Goal: Information Seeking & Learning: Check status

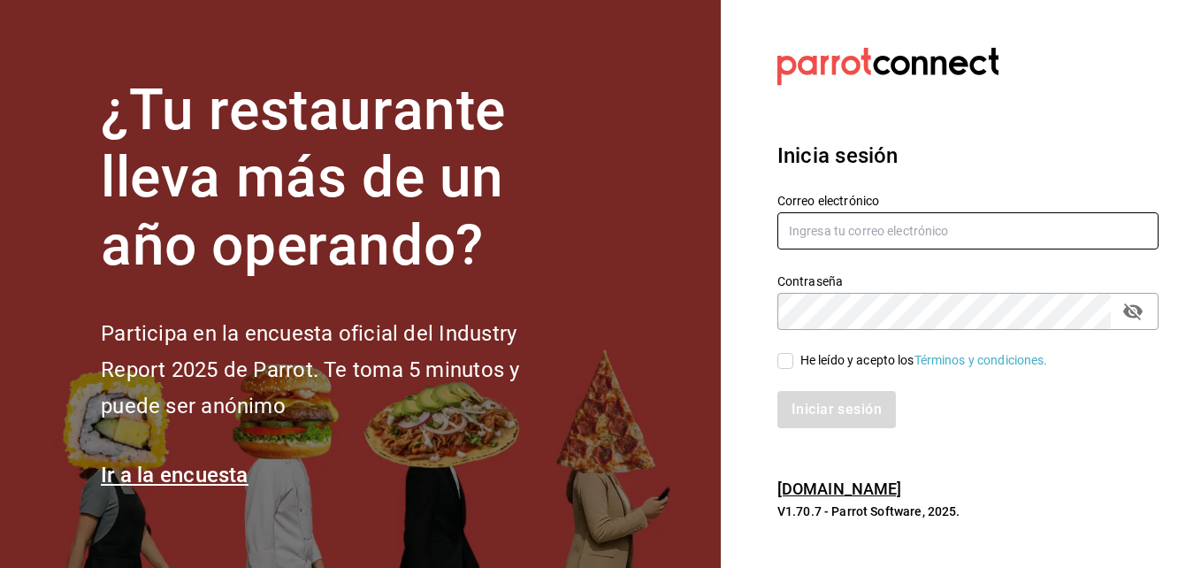
type input "[PERSON_NAME][EMAIL_ADDRESS][PERSON_NAME][DOMAIN_NAME]"
click at [1014, 240] on input "[PERSON_NAME][EMAIL_ADDRESS][PERSON_NAME][DOMAIN_NAME]" at bounding box center [967, 230] width 381 height 37
drag, startPoint x: 1014, startPoint y: 240, endPoint x: 631, endPoint y: 333, distance: 393.2
click at [631, 333] on div "¿Tu restaurante lleva más de un año operando? Participa en la encuesta oficial …" at bounding box center [600, 284] width 1201 height 568
type input "coronadoesme988@gmail.com"
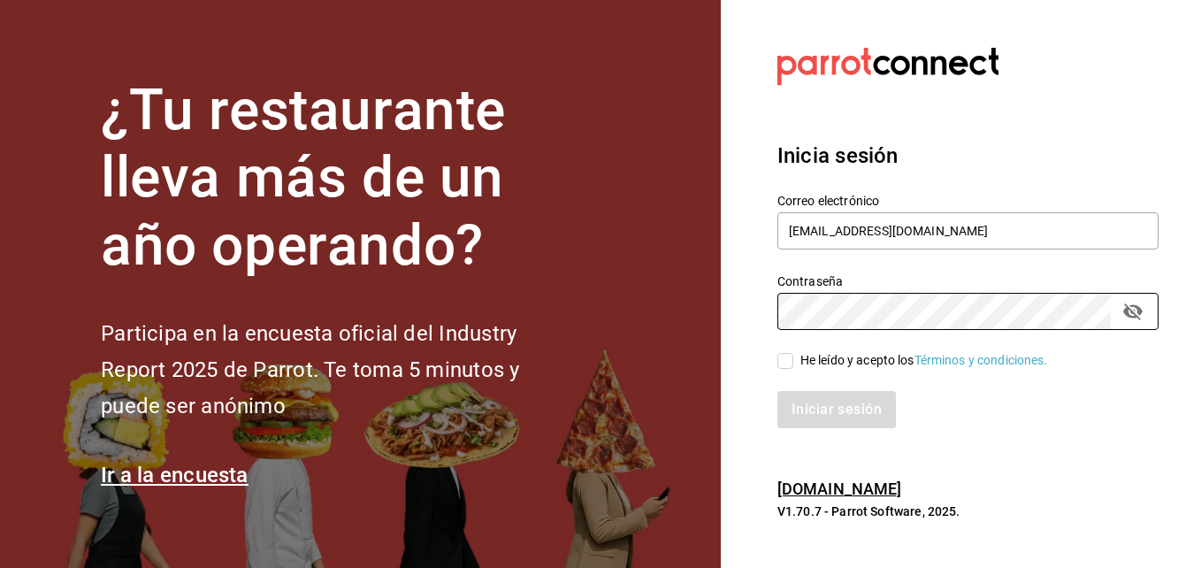
click at [655, 320] on div "¿Tu restaurante lleva más de un año operando? Participa en la encuesta oficial …" at bounding box center [600, 284] width 1201 height 568
click at [782, 365] on input "He leído y acepto los Términos y condiciones." at bounding box center [785, 361] width 16 height 16
checkbox input "true"
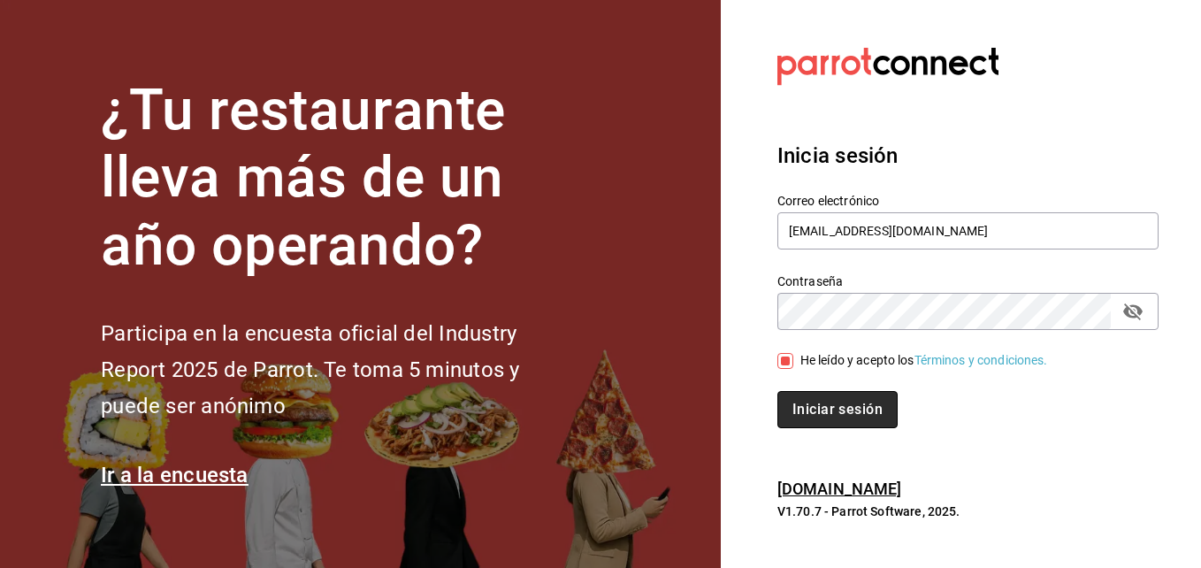
click at [830, 400] on button "Iniciar sesión" at bounding box center [837, 409] width 120 height 37
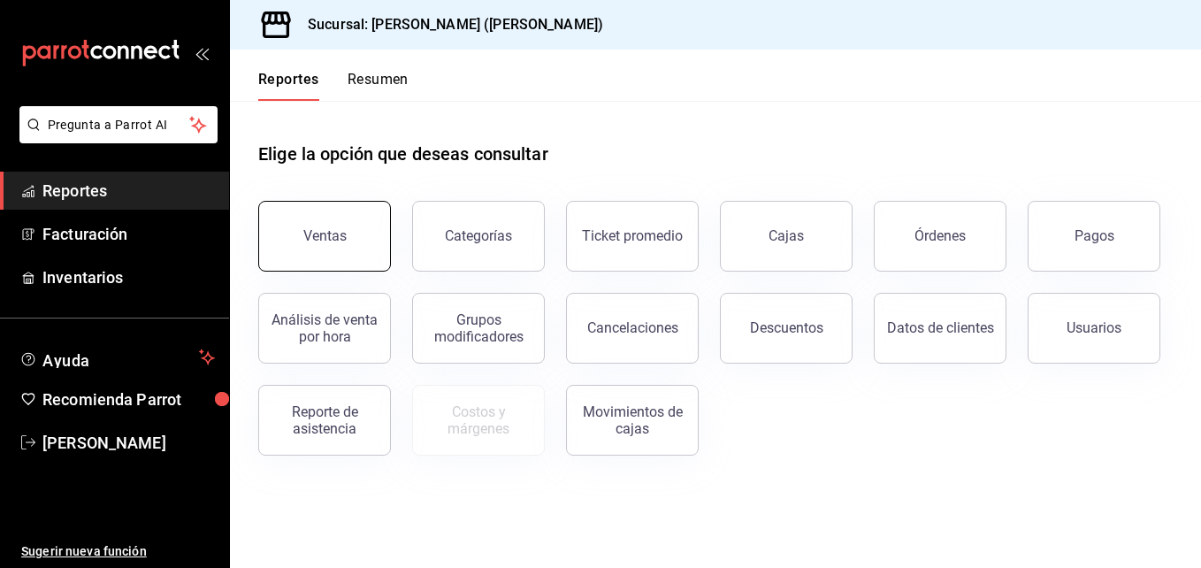
click at [358, 241] on button "Ventas" at bounding box center [324, 236] width 133 height 71
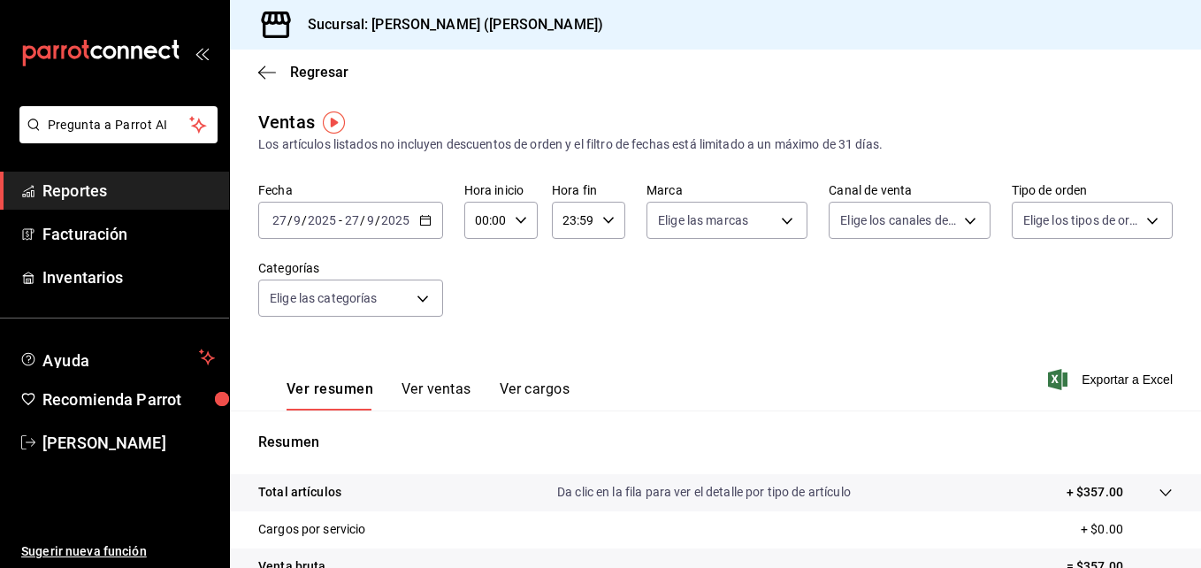
click at [426, 218] on icon "button" at bounding box center [425, 220] width 12 height 12
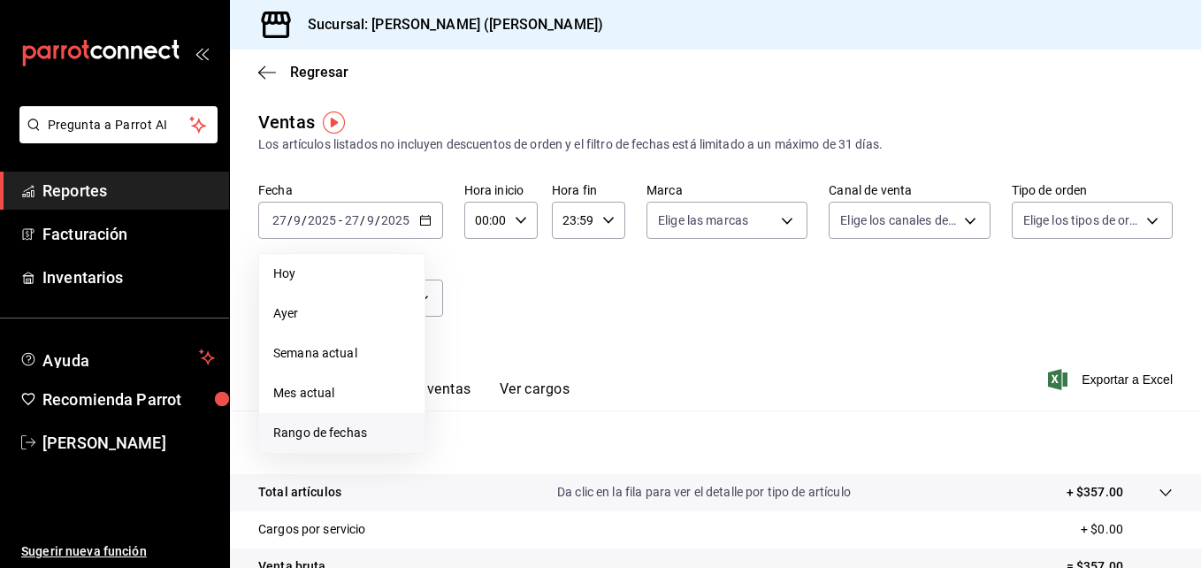
click at [369, 440] on span "Rango de fechas" at bounding box center [341, 433] width 137 height 19
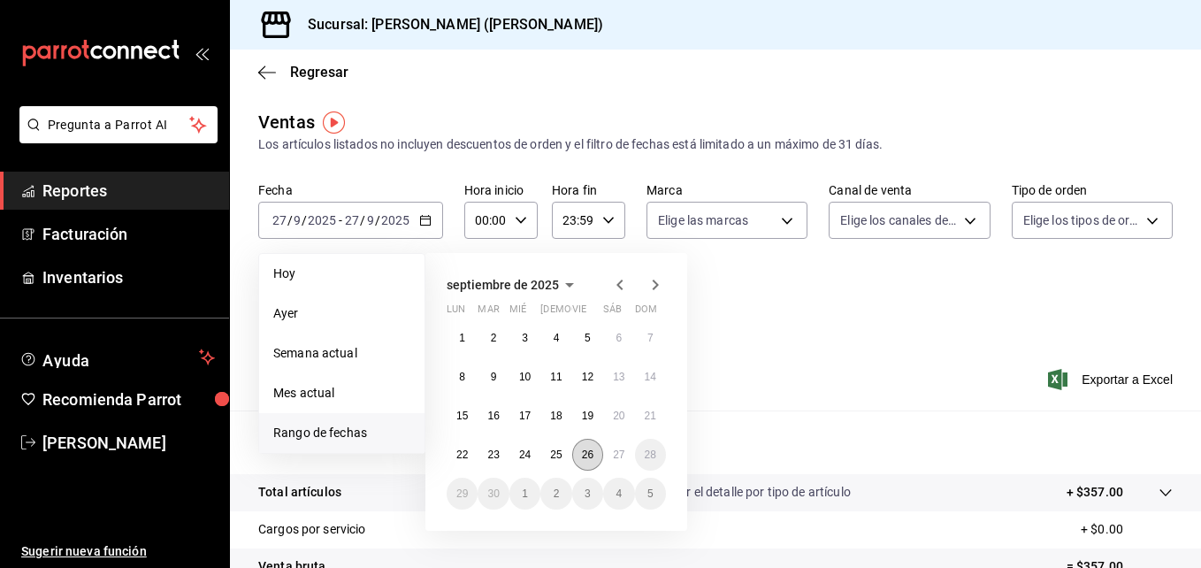
click at [587, 457] on abbr "26" at bounding box center [587, 454] width 11 height 12
click at [611, 457] on button "27" at bounding box center [618, 455] width 31 height 32
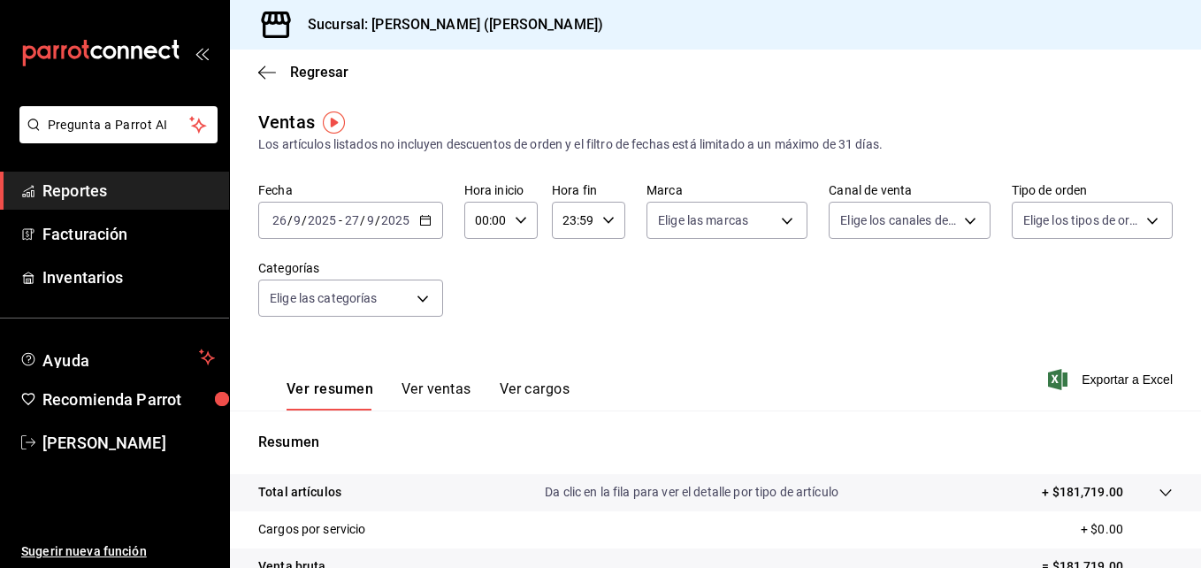
click at [519, 219] on icon "button" at bounding box center [521, 220] width 12 height 12
click at [489, 356] on button "02" at bounding box center [481, 350] width 29 height 35
type input "02:00"
click at [478, 279] on span "07" at bounding box center [482, 279] width 8 height 14
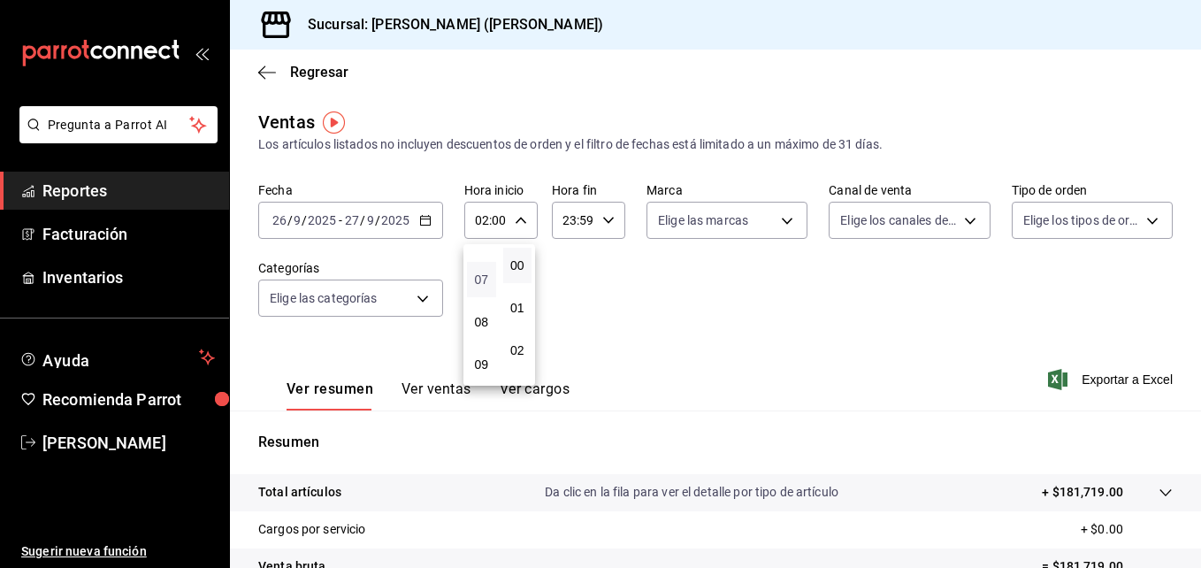
type input "07:00"
click at [605, 219] on div at bounding box center [600, 284] width 1201 height 568
click at [605, 219] on icon "button" at bounding box center [608, 220] width 12 height 12
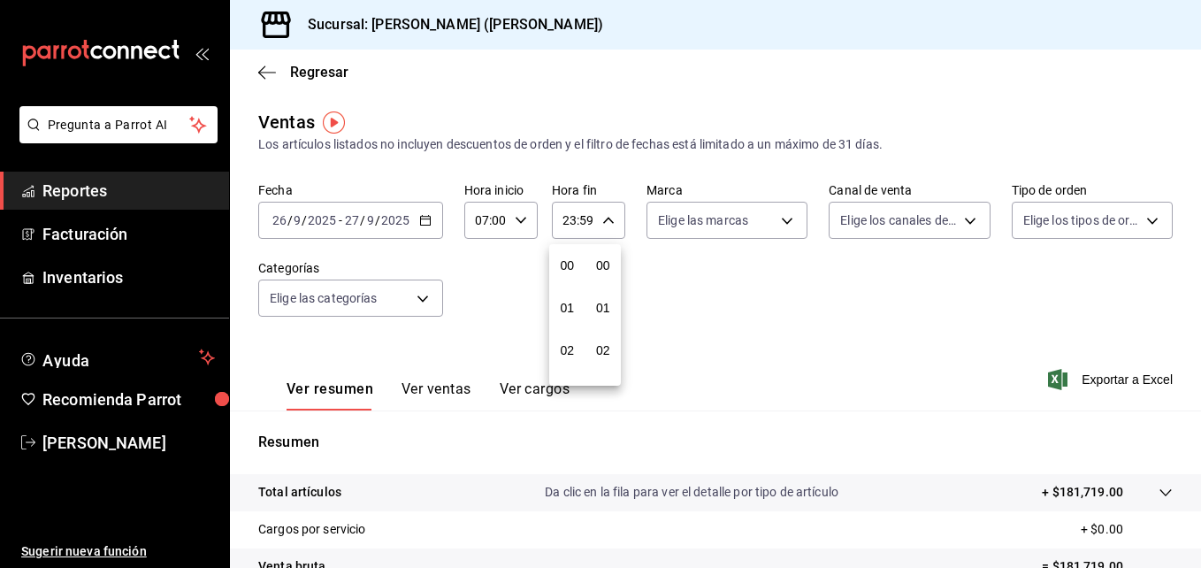
scroll to position [2406, 0]
click at [561, 332] on button "22" at bounding box center [567, 321] width 29 height 35
type input "22:59"
click at [561, 332] on button "22" at bounding box center [567, 321] width 29 height 35
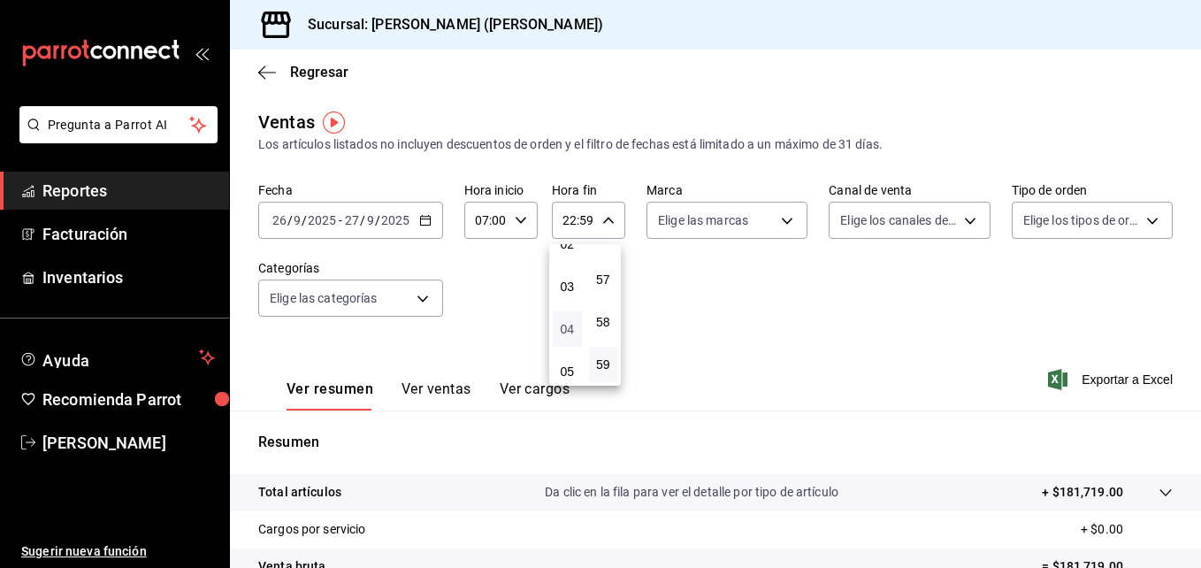
click at [566, 330] on span "04" at bounding box center [567, 329] width 8 height 14
type input "04:59"
click at [775, 267] on div at bounding box center [600, 284] width 1201 height 568
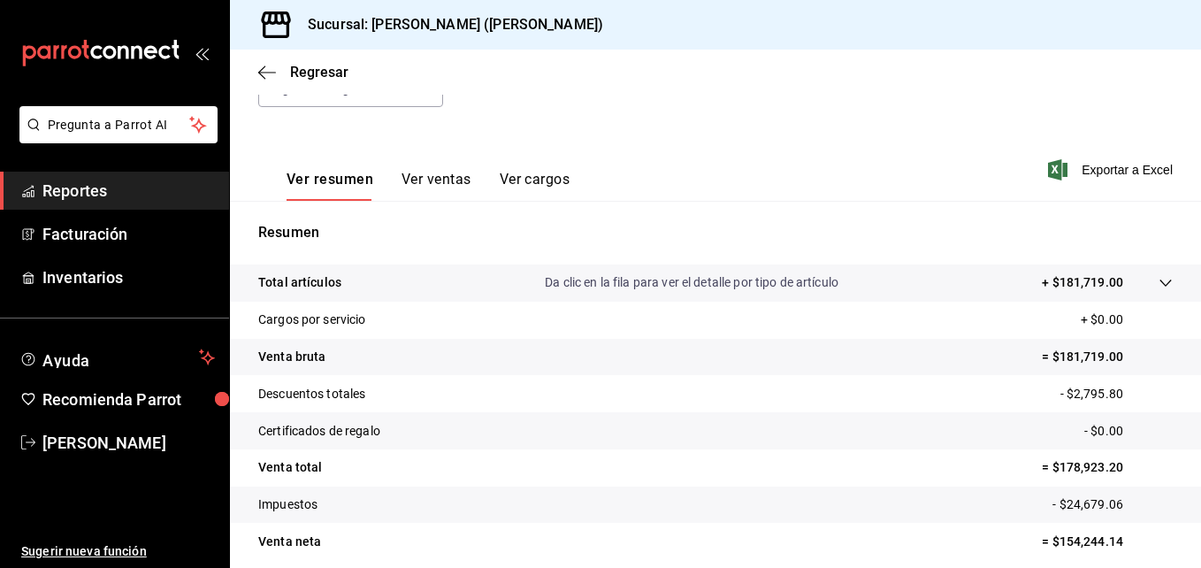
scroll to position [211, 0]
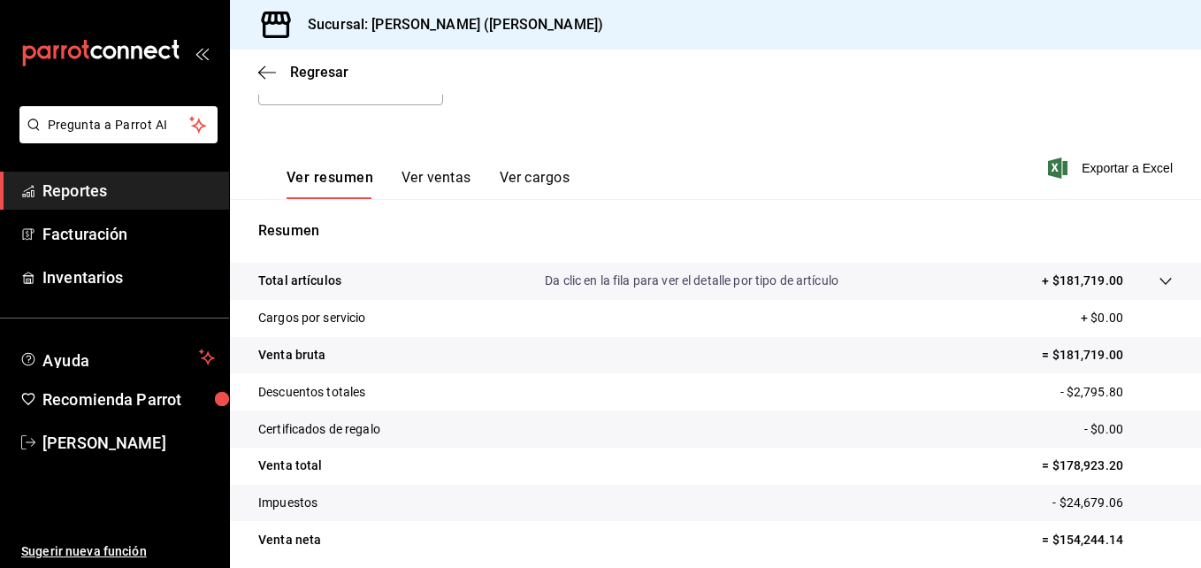
click at [444, 174] on button "Ver ventas" at bounding box center [437, 184] width 70 height 30
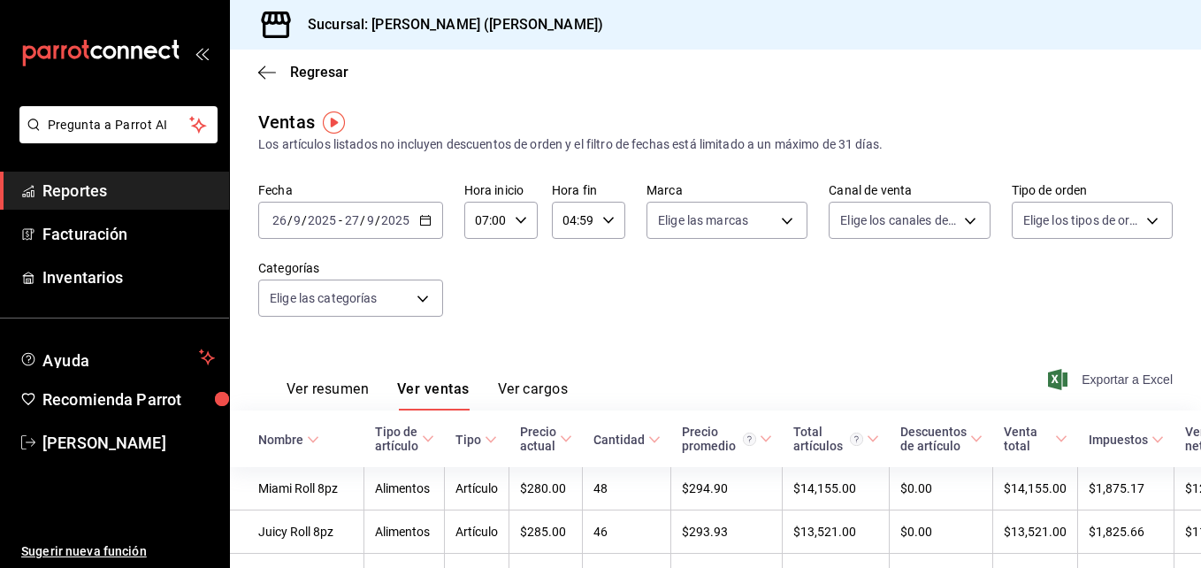
click at [1095, 378] on span "Exportar a Excel" at bounding box center [1112, 379] width 121 height 21
click at [1117, 146] on div "Los artículos listados no incluyen descuentos de orden y el filtro de fechas es…" at bounding box center [715, 144] width 914 height 19
click at [272, 74] on icon "button" at bounding box center [267, 73] width 18 height 16
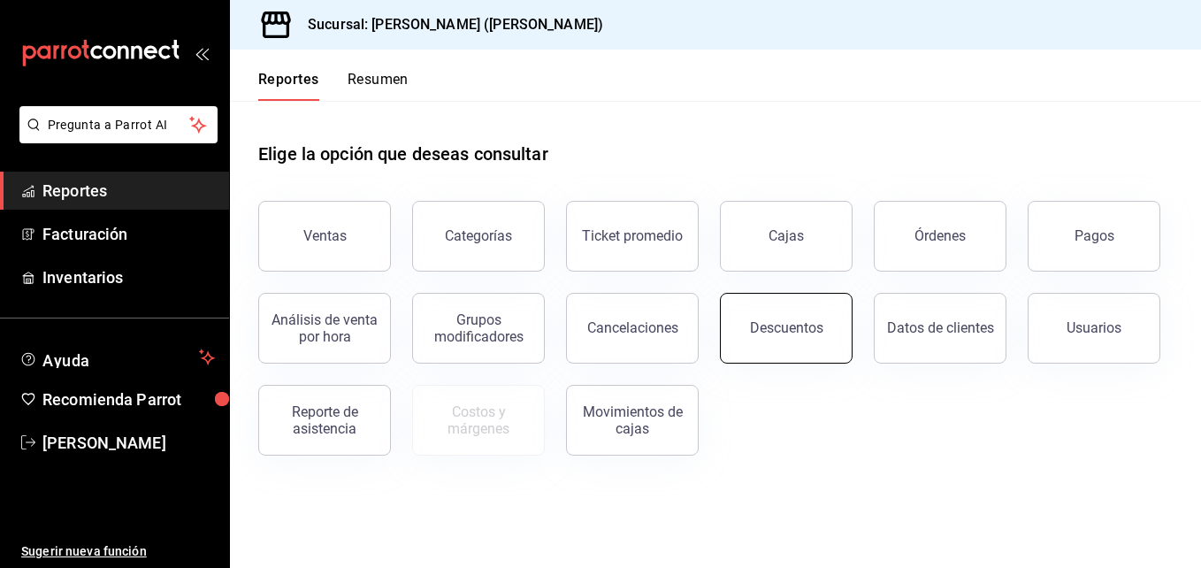
click at [807, 340] on button "Descuentos" at bounding box center [786, 328] width 133 height 71
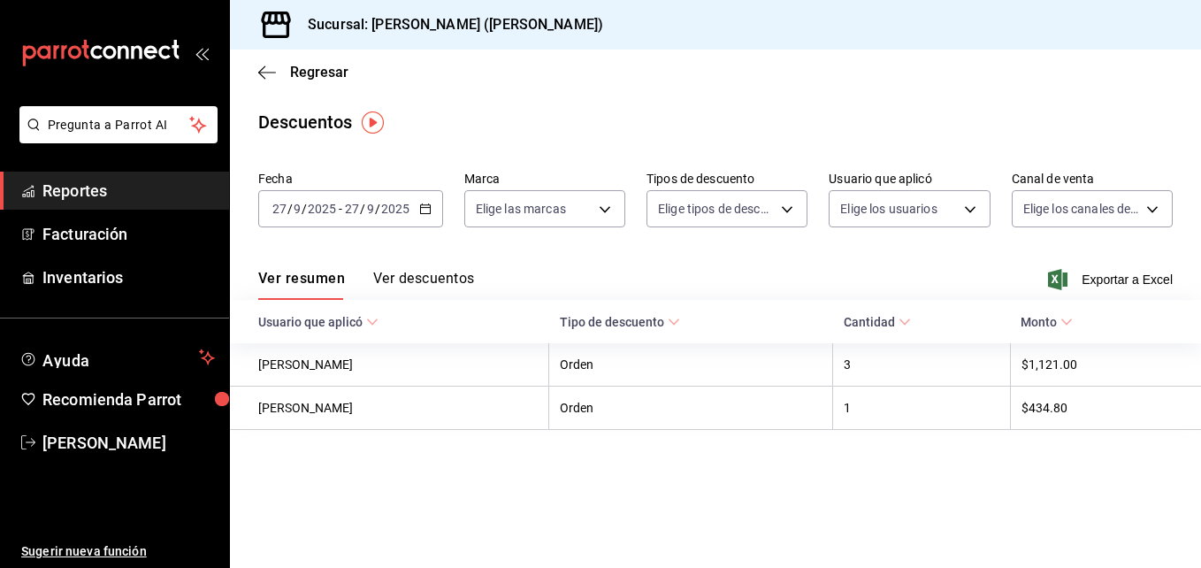
click at [429, 211] on \(Stroke\) "button" at bounding box center [425, 209] width 11 height 10
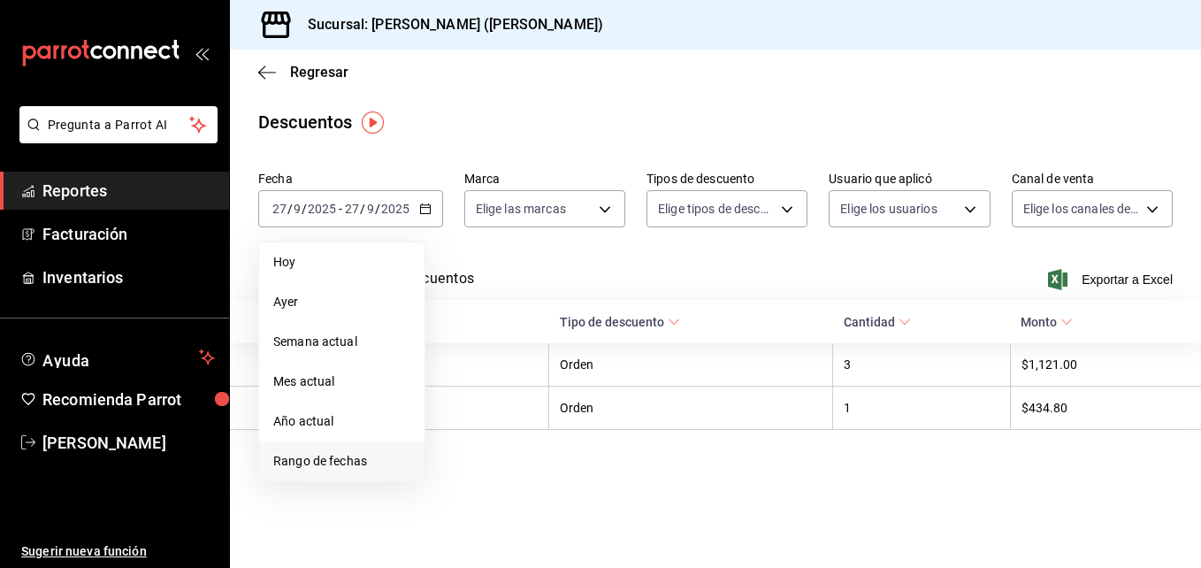
click at [323, 476] on li "Rango de fechas" at bounding box center [341, 461] width 165 height 40
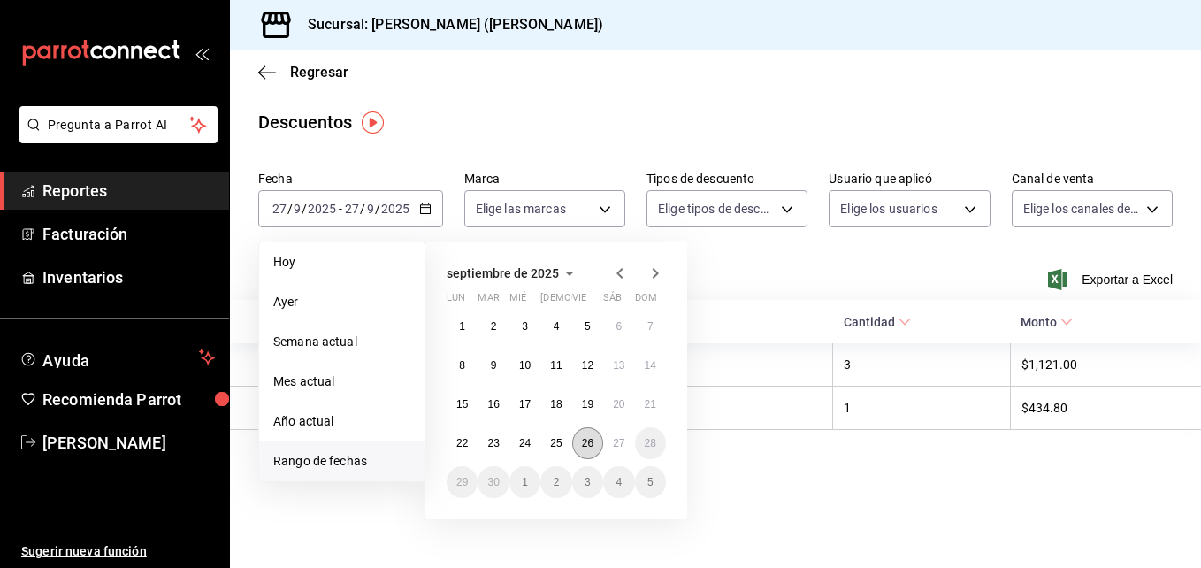
click at [590, 444] on abbr "26" at bounding box center [587, 443] width 11 height 12
click at [616, 444] on abbr "27" at bounding box center [618, 443] width 11 height 12
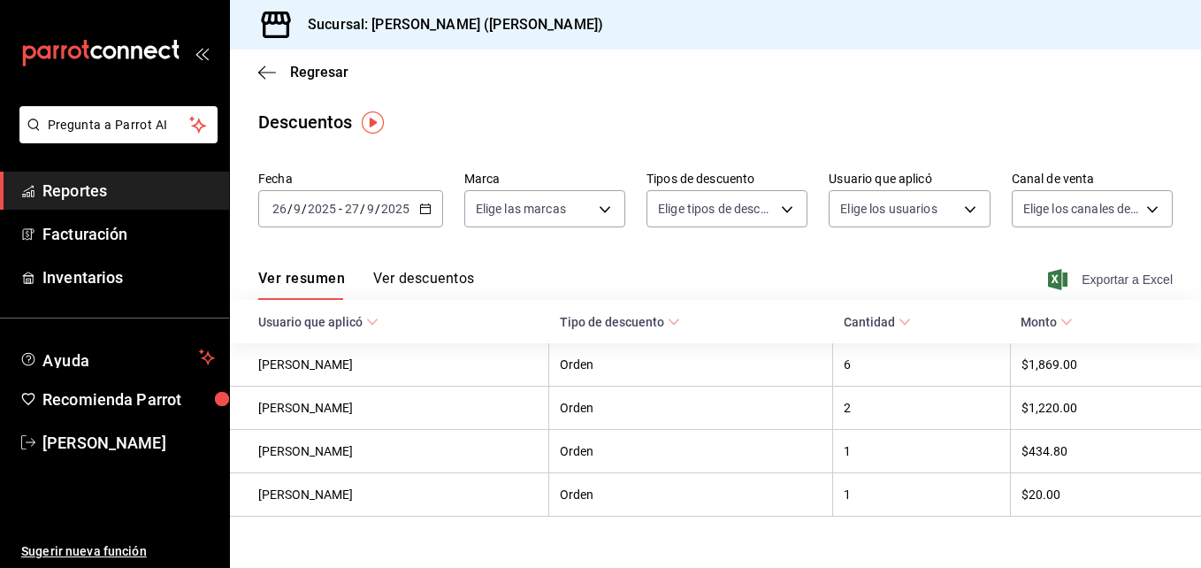
click at [1083, 284] on span "Exportar a Excel" at bounding box center [1112, 279] width 121 height 21
click at [539, 89] on div "Regresar" at bounding box center [715, 72] width 971 height 45
click at [253, 60] on div "Regresar" at bounding box center [715, 72] width 971 height 45
click at [264, 73] on icon "button" at bounding box center [267, 73] width 18 height 16
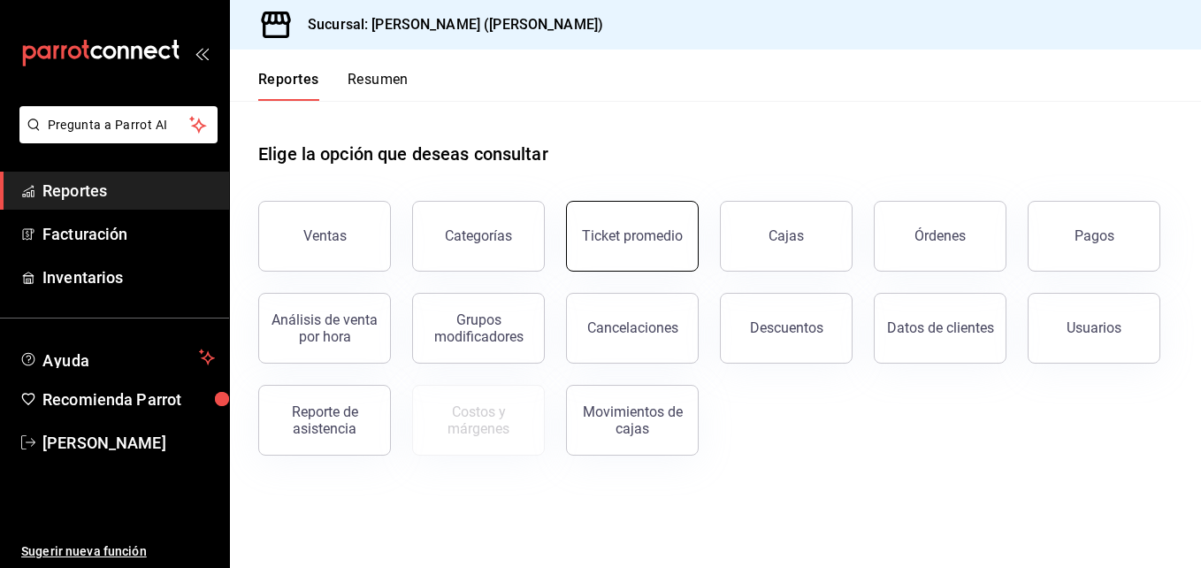
click at [635, 244] on button "Ticket promedio" at bounding box center [632, 236] width 133 height 71
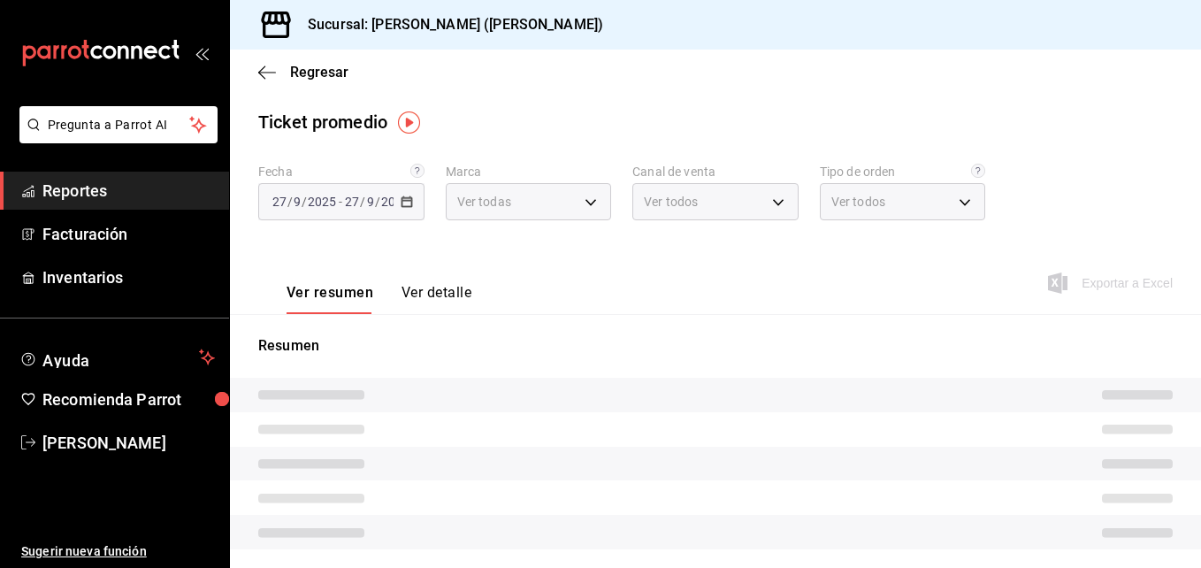
type input "3e284276-a834-4a39-bc59-2edda2d06158"
type input "PARROT,UBER_EATS,RAPPI,DIDI_FOOD,ONLINE"
type input "e22fa5c9-a89e-41b0-8860-3ae797de52dc,d5ed7011-f835-4d0c-a8fc-5f0f01446209,0cbc4…"
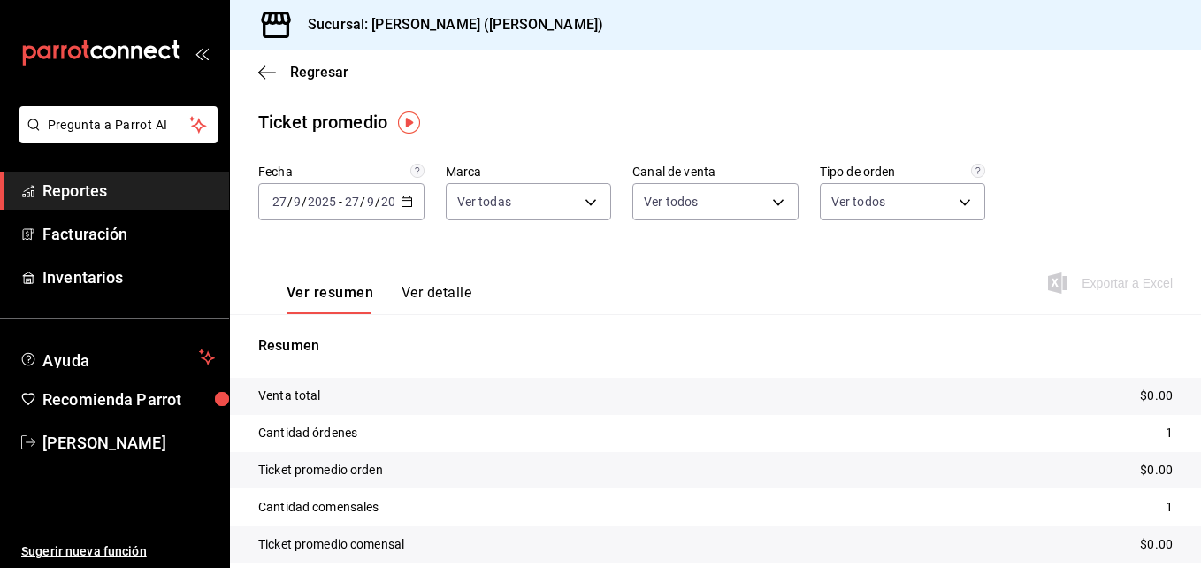
click at [409, 202] on \(Stroke\) "button" at bounding box center [407, 202] width 11 height 10
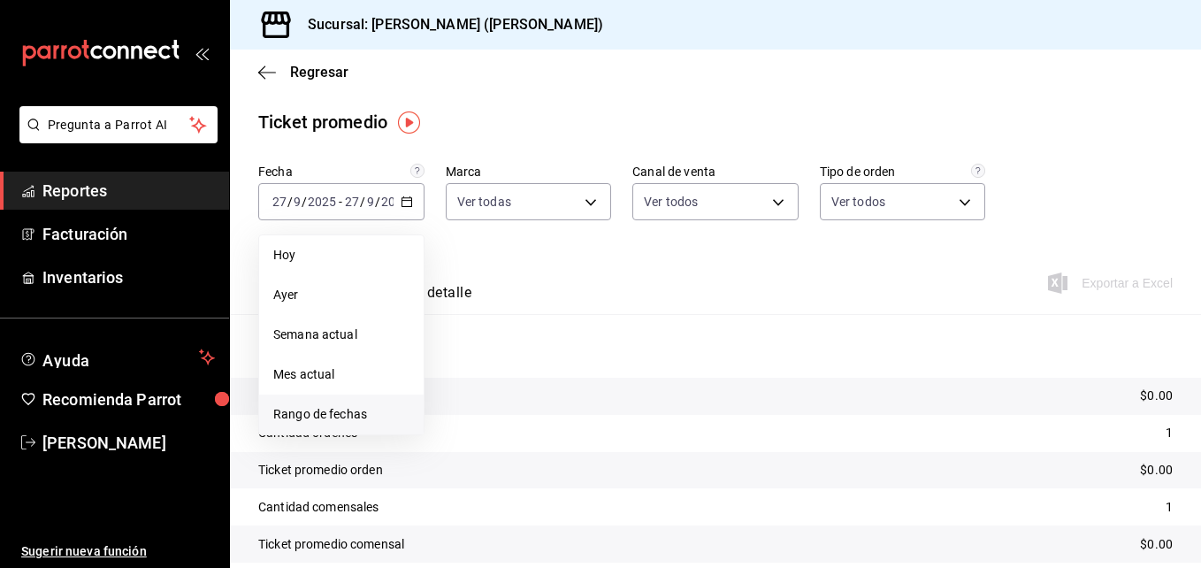
click at [362, 417] on span "Rango de fechas" at bounding box center [341, 414] width 136 height 19
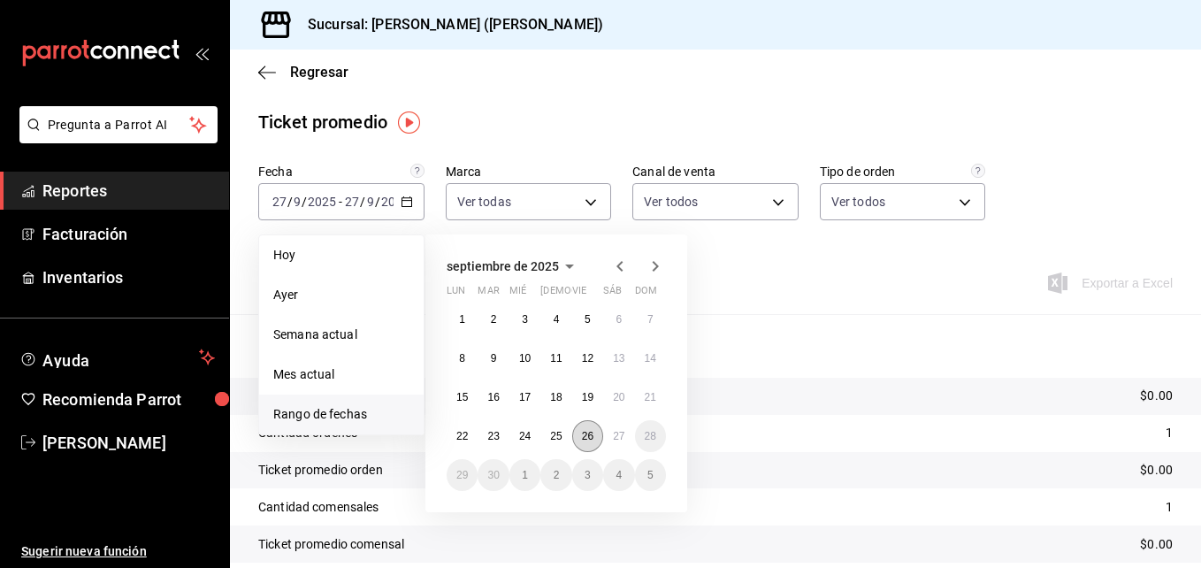
click at [586, 429] on button "26" at bounding box center [587, 436] width 31 height 32
click at [616, 437] on abbr "27" at bounding box center [618, 436] width 11 height 12
click at [588, 440] on abbr "26" at bounding box center [587, 436] width 11 height 12
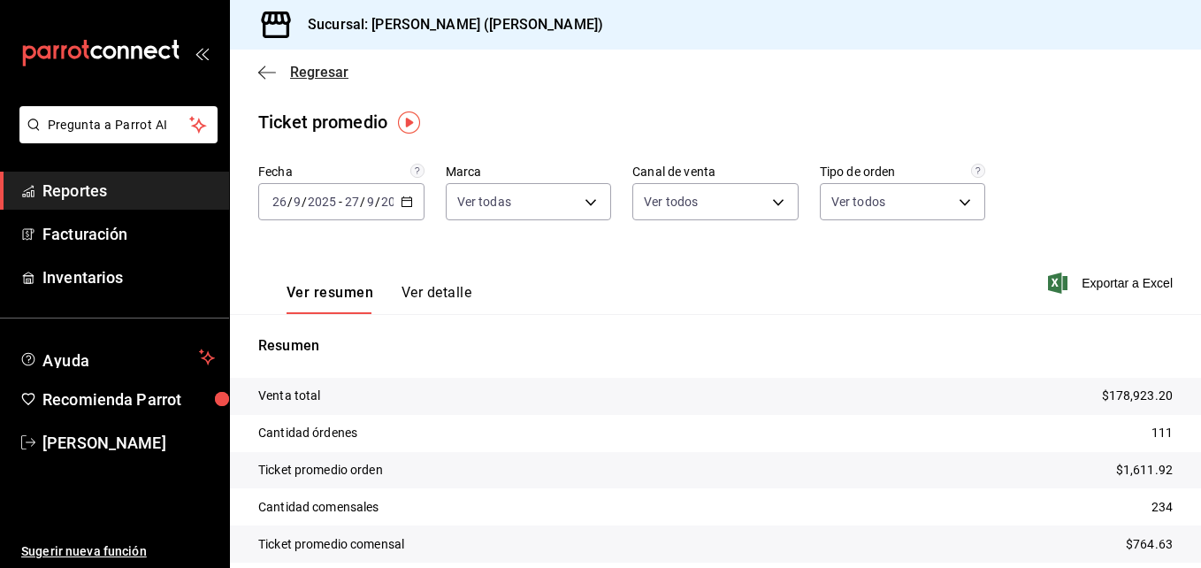
click at [265, 70] on icon "button" at bounding box center [267, 73] width 18 height 16
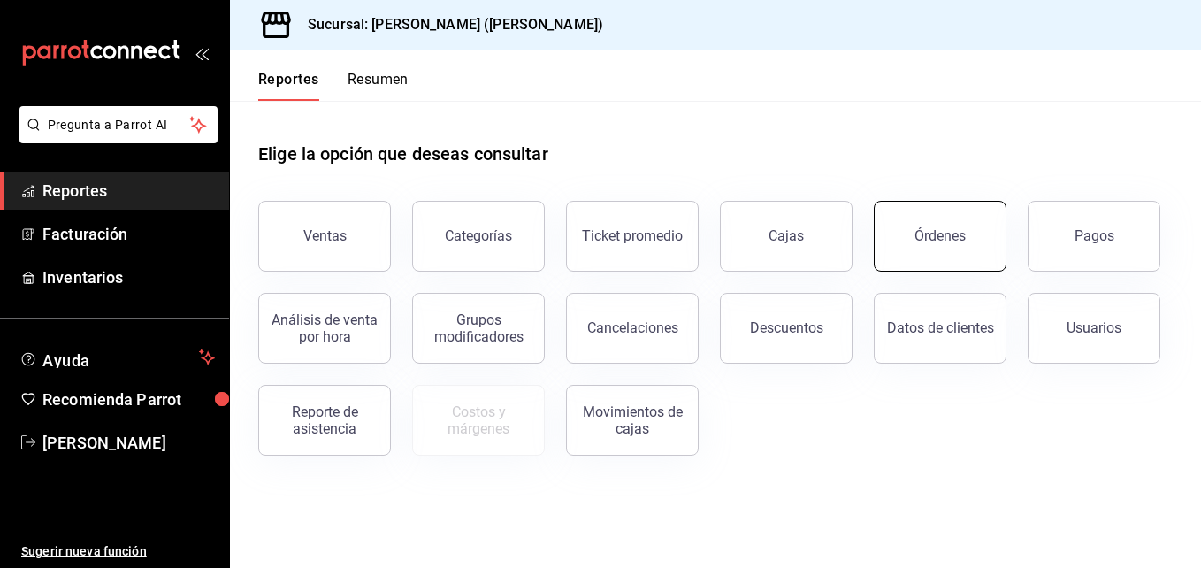
click at [954, 226] on button "Órdenes" at bounding box center [940, 236] width 133 height 71
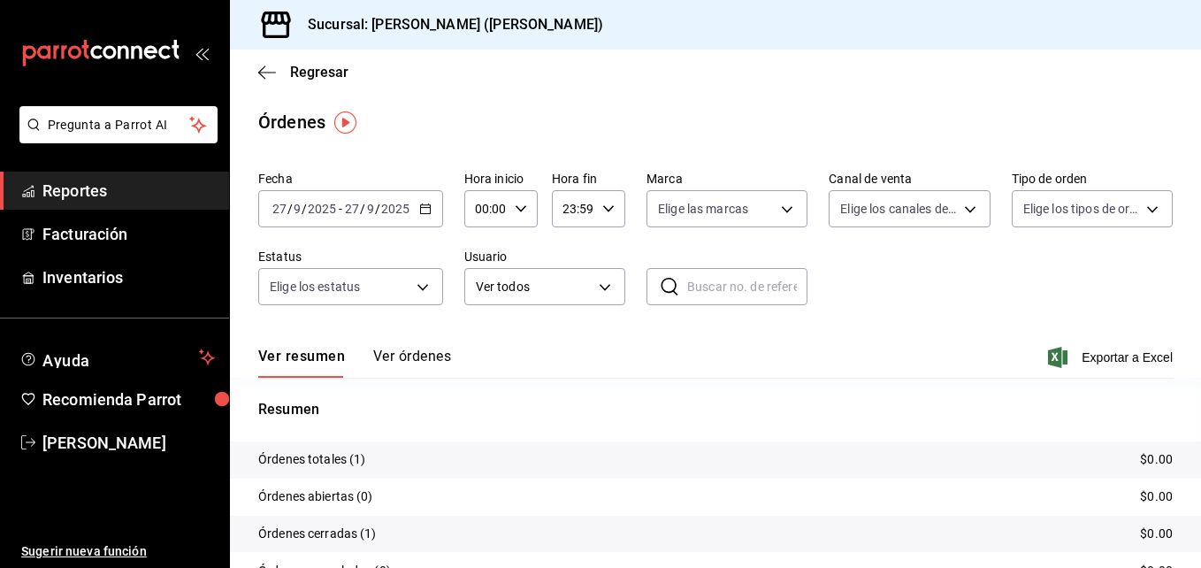
click at [420, 207] on \(Stroke\) "button" at bounding box center [425, 209] width 11 height 10
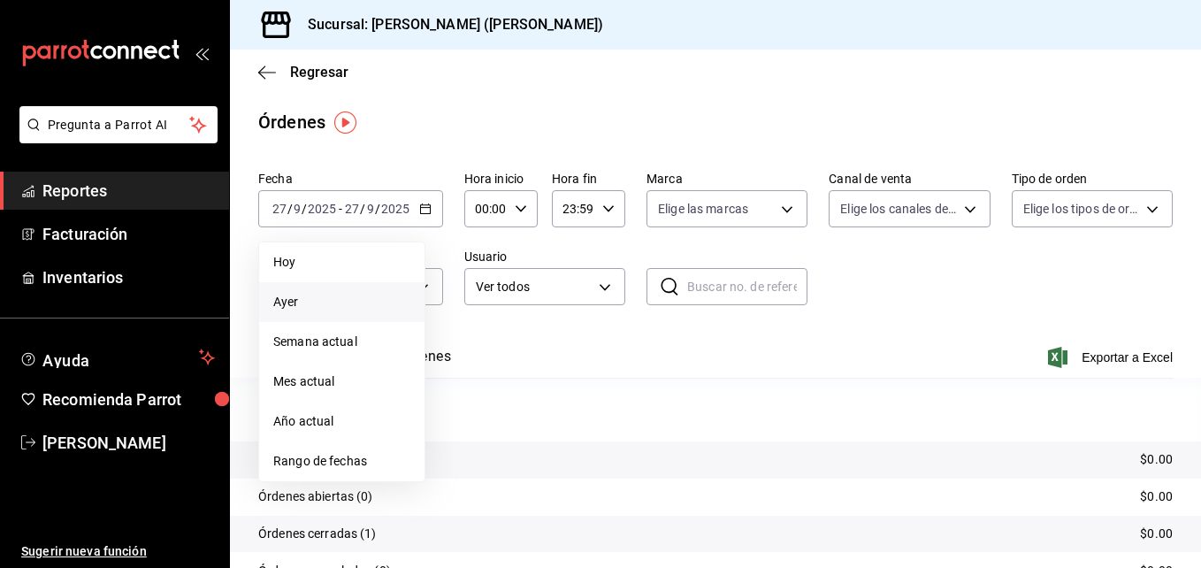
click at [347, 307] on span "Ayer" at bounding box center [341, 302] width 137 height 19
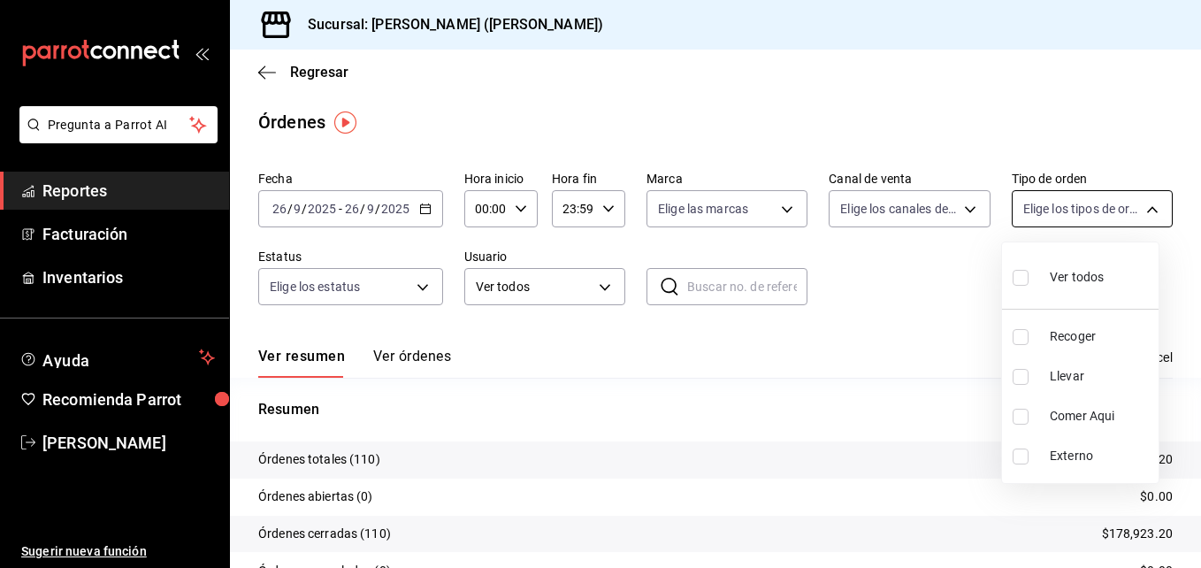
click at [1140, 216] on body "Pregunta a Parrot AI Reportes Facturación Inventarios Ayuda Recomienda Parrot […" at bounding box center [600, 284] width 1201 height 568
click at [1018, 379] on input "checkbox" at bounding box center [1021, 377] width 16 height 16
checkbox input "true"
type input "d5ed7011-f835-4d0c-a8fc-5f0f01446209"
click at [1198, 514] on div at bounding box center [600, 284] width 1201 height 568
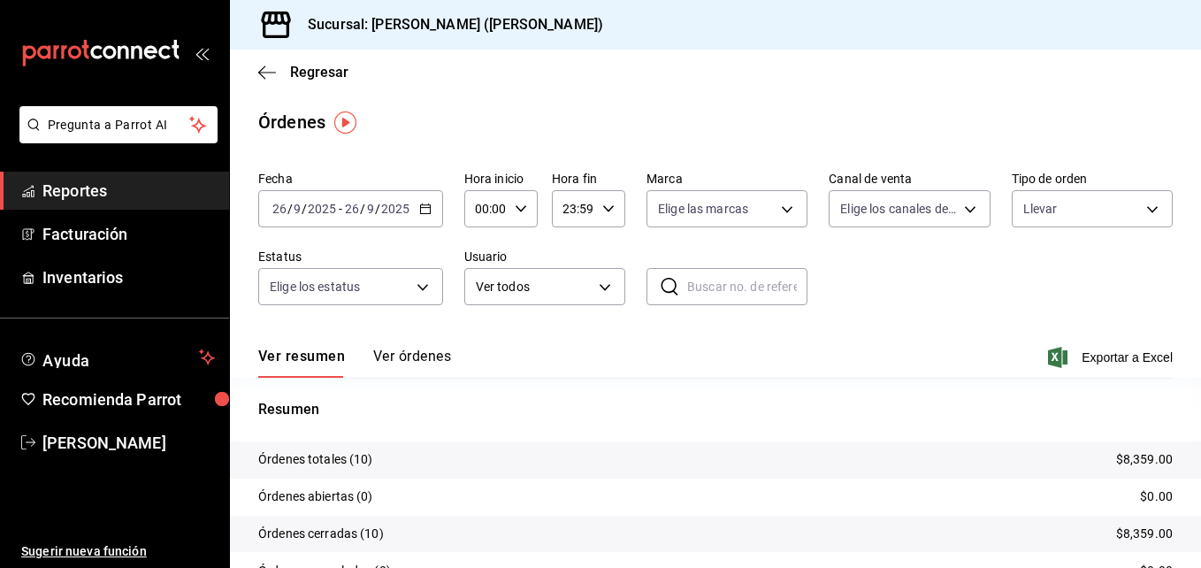
click at [520, 203] on icon "button" at bounding box center [521, 209] width 12 height 12
click at [478, 347] on button "02" at bounding box center [481, 338] width 29 height 35
type input "02:00"
click at [478, 370] on span "06" at bounding box center [482, 367] width 8 height 14
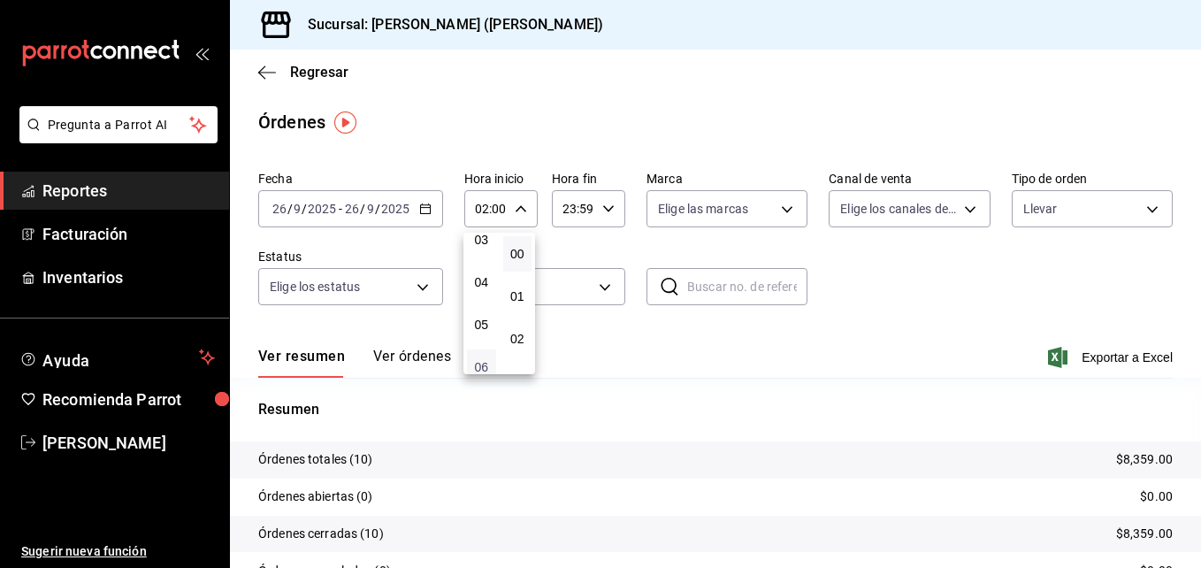
type input "06:00"
click at [971, 254] on div at bounding box center [600, 284] width 1201 height 568
click at [267, 70] on icon "button" at bounding box center [267, 73] width 18 height 16
